Goal: Navigation & Orientation: Find specific page/section

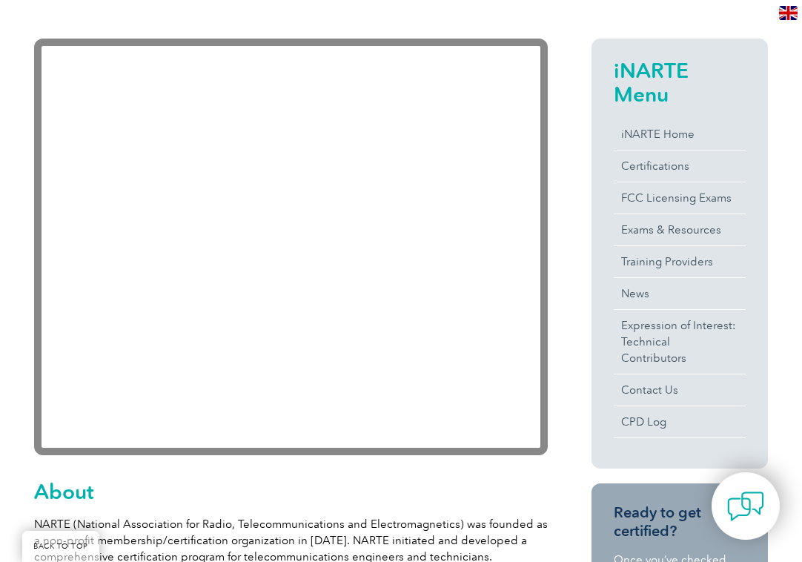
scroll to position [324, 0]
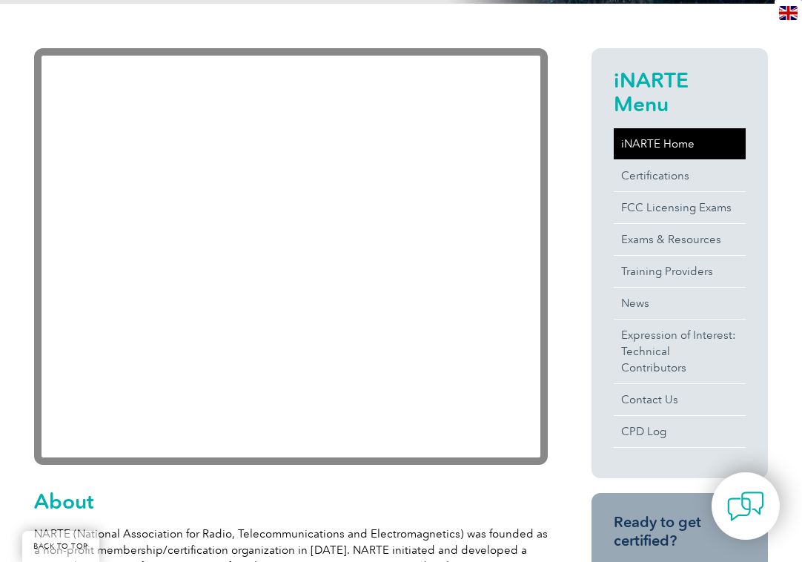
click at [662, 142] on link "iNARTE Home" at bounding box center [680, 143] width 132 height 31
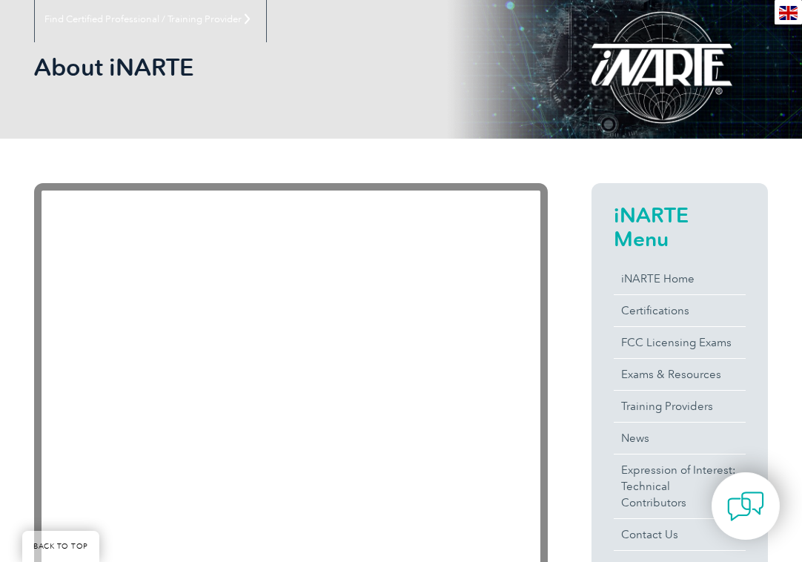
scroll to position [99, 0]
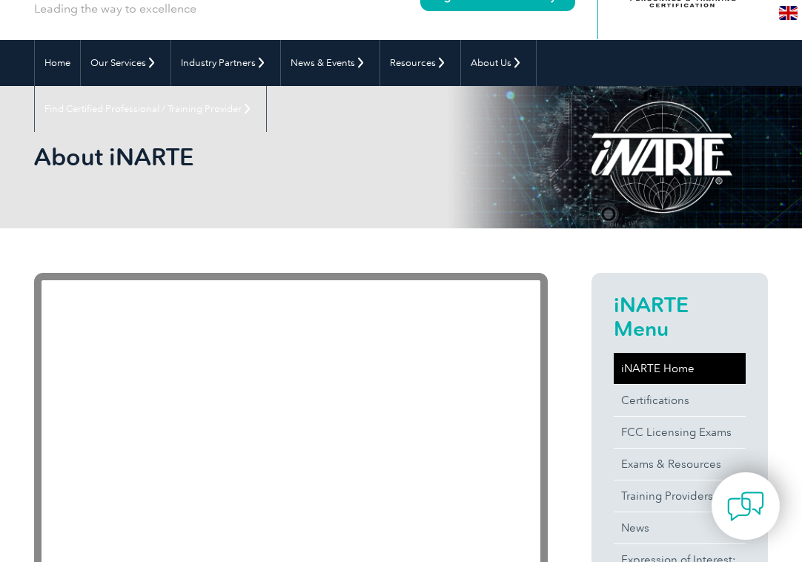
click at [667, 373] on link "iNARTE Home" at bounding box center [680, 368] width 132 height 31
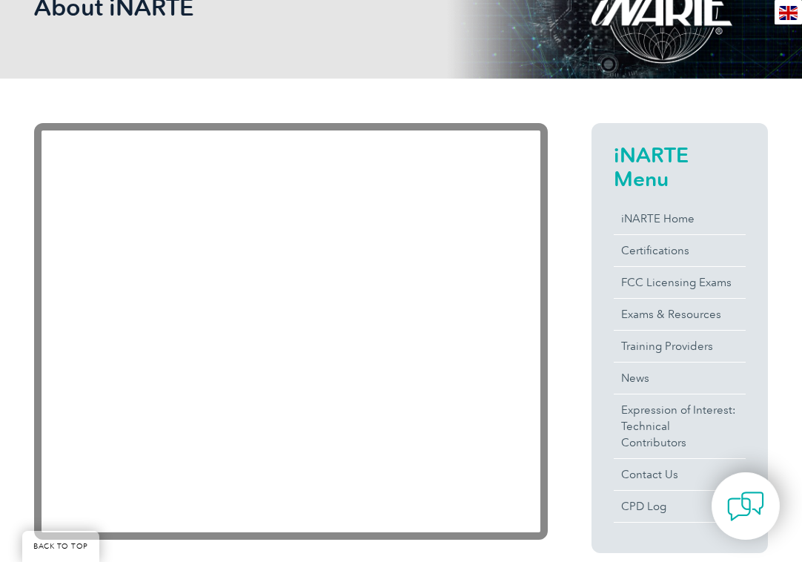
scroll to position [349, 0]
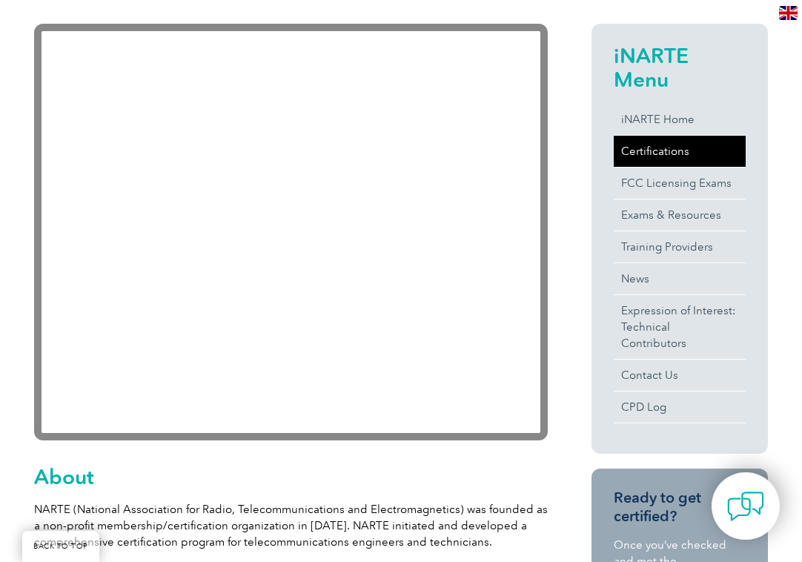
click at [672, 148] on link "Certifications" at bounding box center [680, 151] width 132 height 31
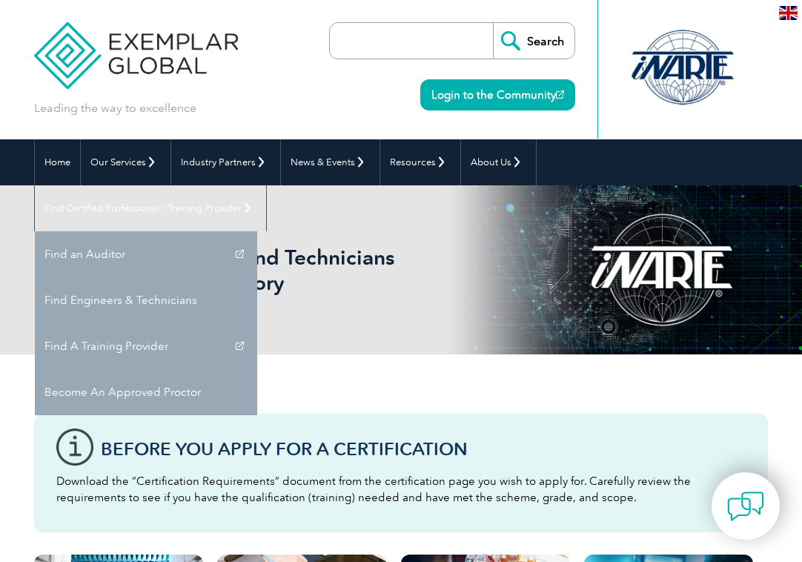
click at [266, 185] on link "Find Certified Professional / Training Provider" at bounding box center [150, 208] width 231 height 46
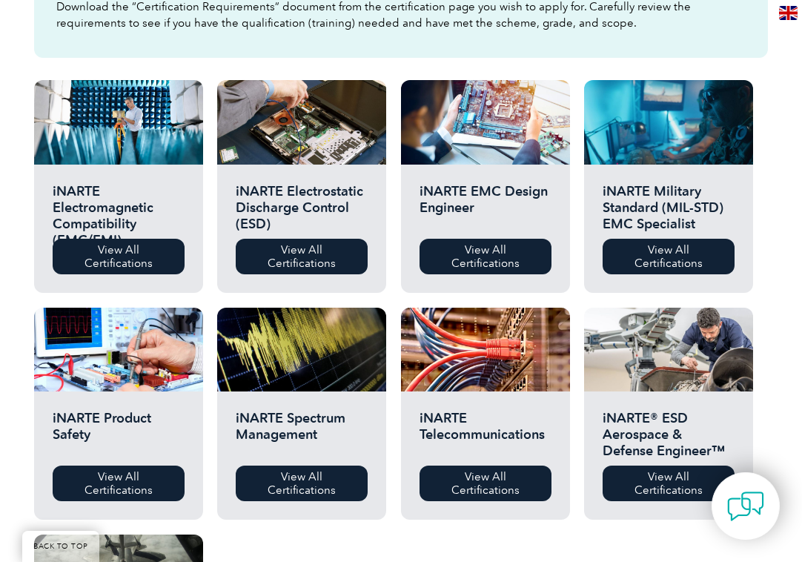
scroll to position [470, 0]
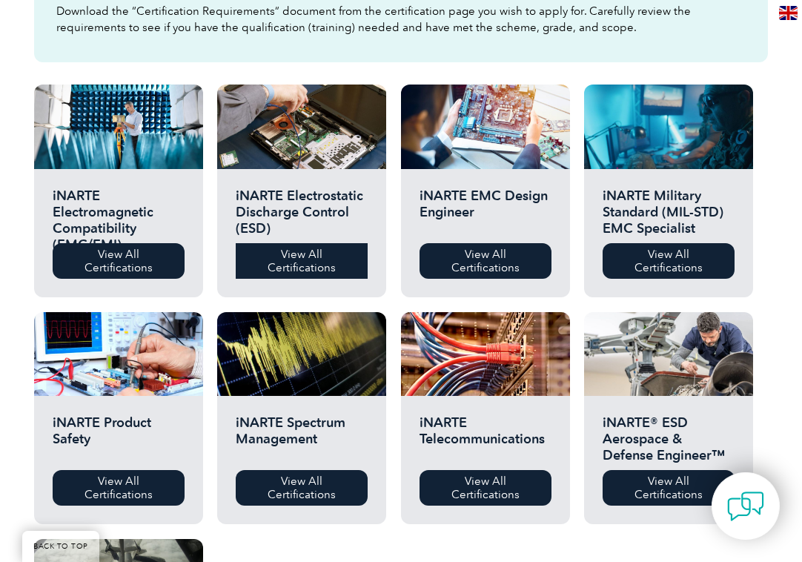
click at [294, 262] on link "View All Certifications" at bounding box center [302, 261] width 132 height 36
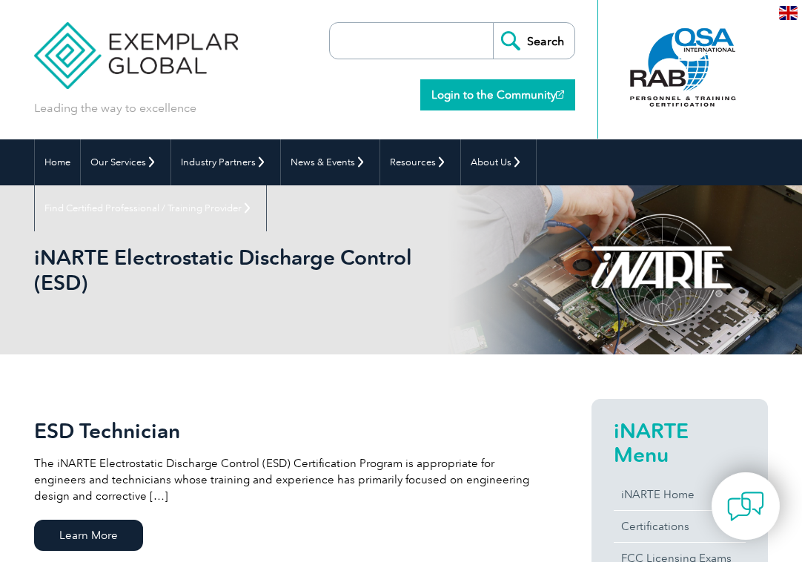
click at [477, 96] on link "Login to the Community" at bounding box center [497, 94] width 155 height 31
